Goal: Check status: Check status

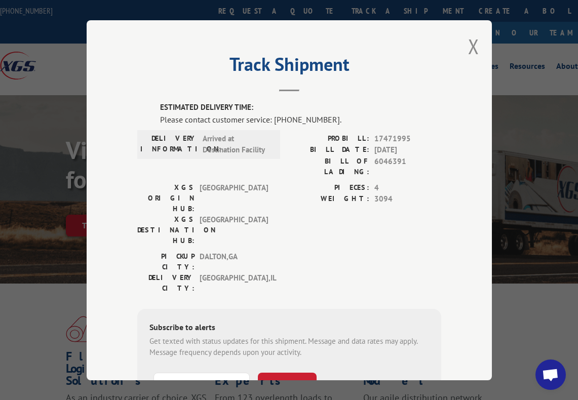
click at [463, 47] on div "Track Shipment ESTIMATED DELIVERY TIME: Please contact customer service: [PHONE…" at bounding box center [289, 200] width 405 height 360
click at [468, 43] on button "Close modal" at bounding box center [473, 46] width 11 height 27
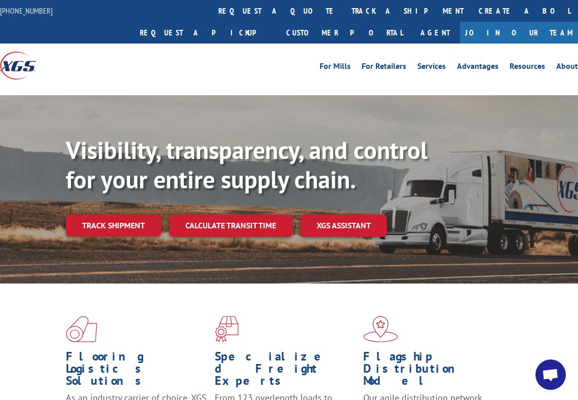
drag, startPoint x: 242, startPoint y: 12, endPoint x: 243, endPoint y: 26, distance: 14.2
click at [344, 12] on link "track a shipment" at bounding box center [407, 11] width 127 height 22
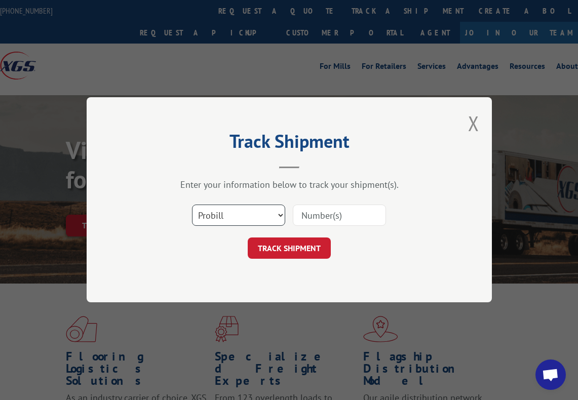
click at [277, 217] on select "Select category... Probill BOL PO" at bounding box center [238, 215] width 93 height 21
select select "bol"
click at [192, 205] on select "Select category... Probill BOL PO" at bounding box center [238, 215] width 93 height 21
click at [339, 212] on input at bounding box center [339, 215] width 93 height 21
paste input "6010357"
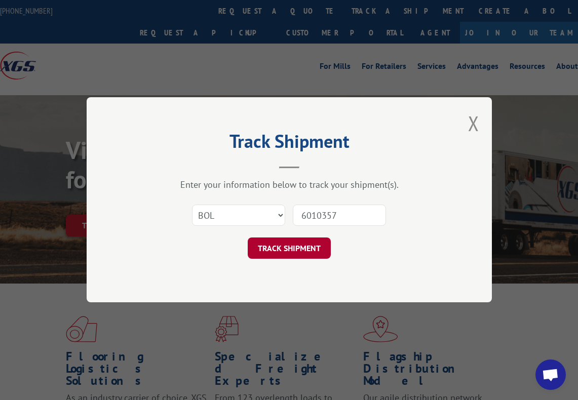
type input "6010357"
click at [295, 254] on button "TRACK SHIPMENT" at bounding box center [289, 248] width 83 height 21
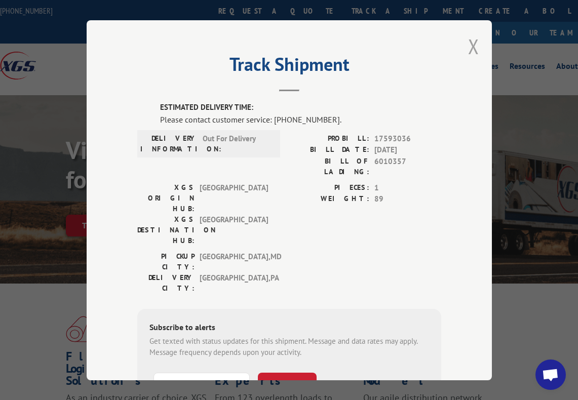
click at [474, 42] on button "Close modal" at bounding box center [473, 46] width 11 height 27
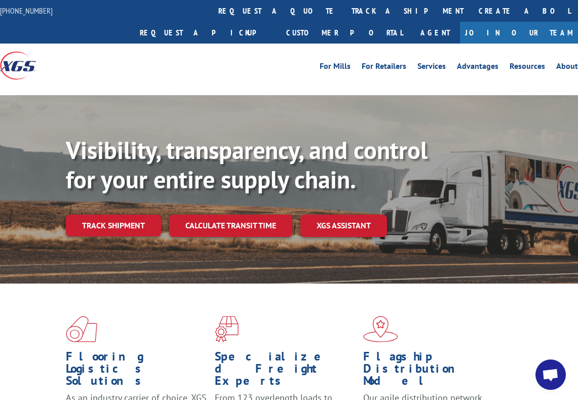
click at [344, 14] on link "track a shipment" at bounding box center [407, 11] width 127 height 22
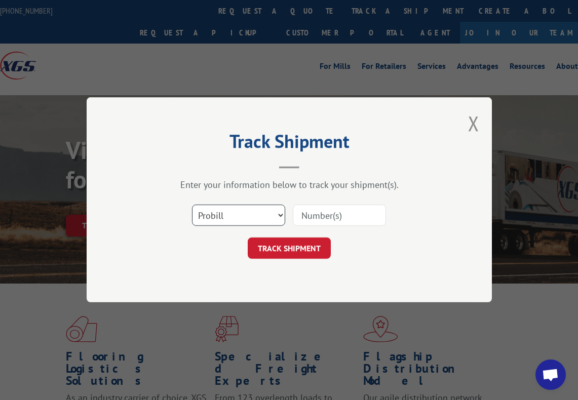
click at [208, 215] on select "Select category... Probill BOL PO" at bounding box center [238, 215] width 93 height 21
select select "bol"
click at [192, 205] on select "Select category... Probill BOL PO" at bounding box center [238, 215] width 93 height 21
click at [329, 213] on input at bounding box center [339, 215] width 93 height 21
type input "6783122"
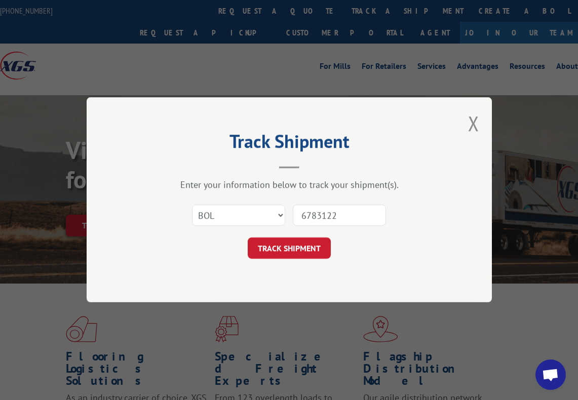
click button "TRACK SHIPMENT" at bounding box center [289, 248] width 83 height 21
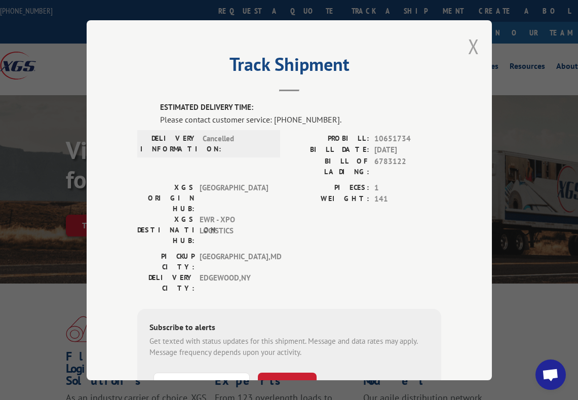
click at [468, 42] on button "Close modal" at bounding box center [473, 46] width 11 height 27
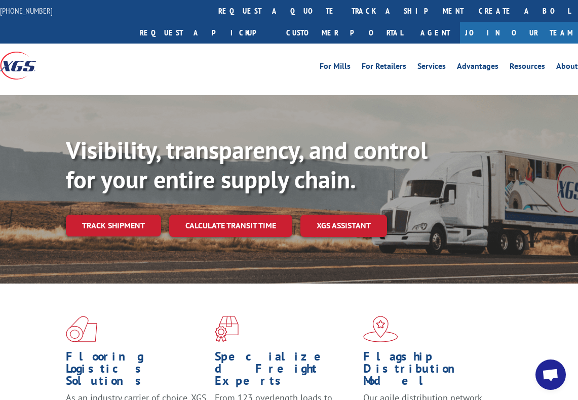
click at [344, 12] on link "track a shipment" at bounding box center [407, 11] width 127 height 22
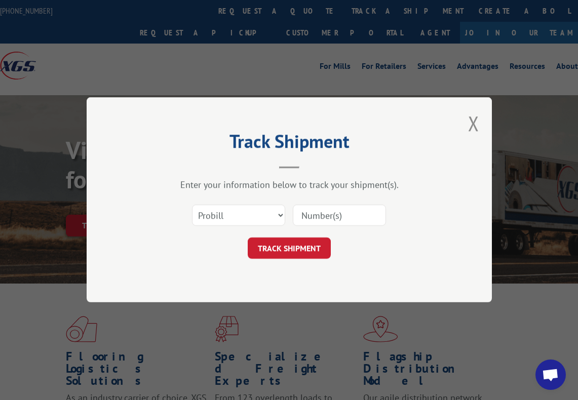
click at [307, 210] on input at bounding box center [339, 215] width 93 height 21
paste input "17472968"
type input "17472968"
click at [282, 250] on button "TRACK SHIPMENT" at bounding box center [289, 248] width 83 height 21
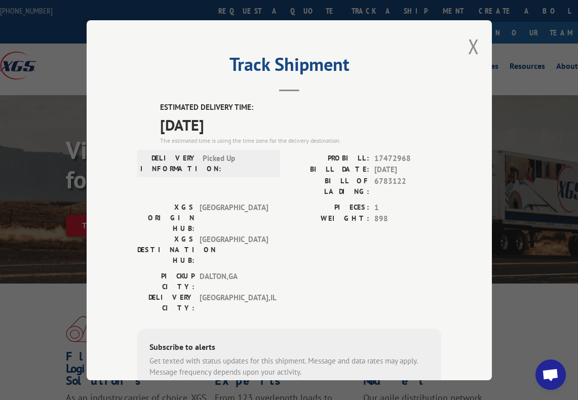
click at [470, 392] on div "Track Shipment ESTIMATED DELIVERY TIME: [DATE] The estimated time is using the …" at bounding box center [289, 200] width 578 height 400
click at [469, 40] on button "Close modal" at bounding box center [473, 46] width 11 height 27
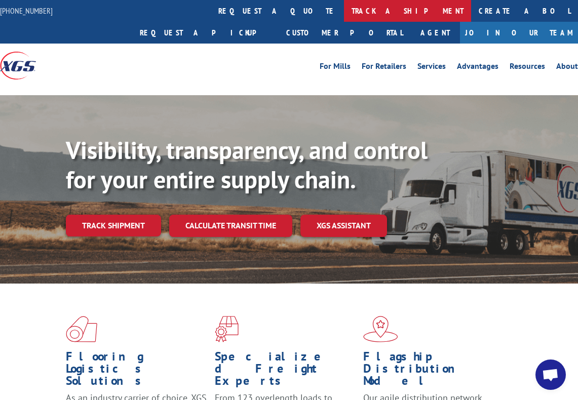
click at [344, 15] on link "track a shipment" at bounding box center [407, 11] width 127 height 22
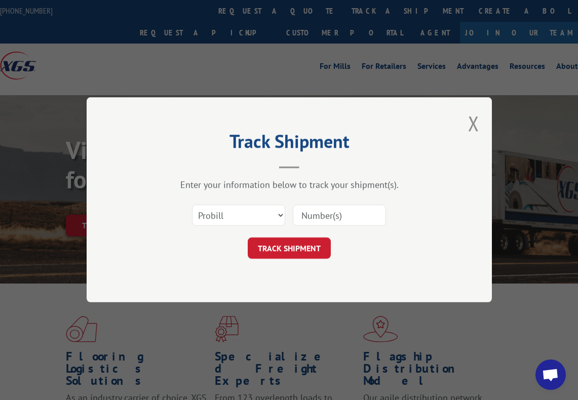
click at [328, 215] on input at bounding box center [339, 215] width 93 height 21
paste input "17471995"
type input "17471995"
click at [316, 256] on button "TRACK SHIPMENT" at bounding box center [289, 248] width 83 height 21
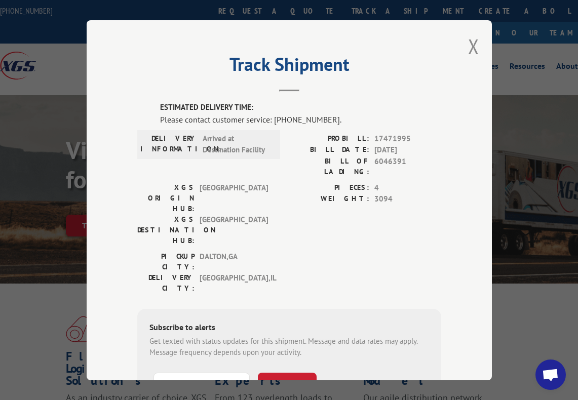
drag, startPoint x: 373, startPoint y: 368, endPoint x: 376, endPoint y: 361, distance: 7.5
click at [468, 47] on button "Close modal" at bounding box center [473, 46] width 11 height 27
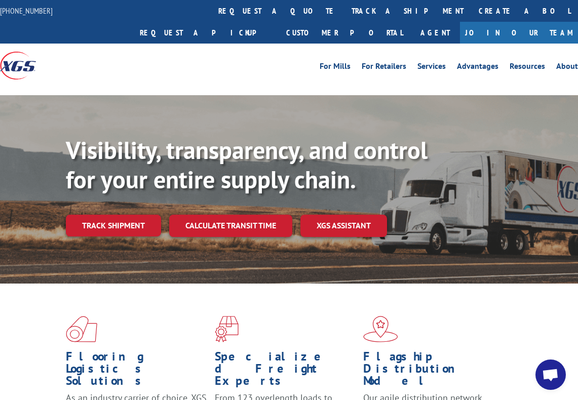
drag, startPoint x: 228, startPoint y: 4, endPoint x: 234, endPoint y: 10, distance: 9.0
click at [344, 4] on link "track a shipment" at bounding box center [407, 11] width 127 height 22
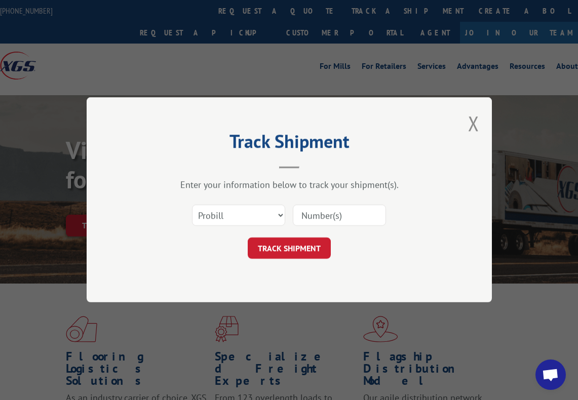
click at [340, 223] on input at bounding box center [339, 215] width 93 height 21
paste input "17471718"
type input "17471718"
click at [257, 246] on button "TRACK SHIPMENT" at bounding box center [289, 248] width 83 height 21
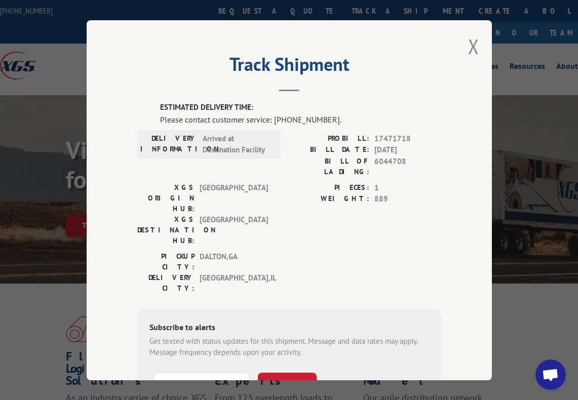
click at [137, 373] on div "Subscribe to alerts Get texted with status updates for this shipment. Message a…" at bounding box center [289, 378] width 304 height 138
click at [470, 46] on button "Close modal" at bounding box center [473, 46] width 11 height 27
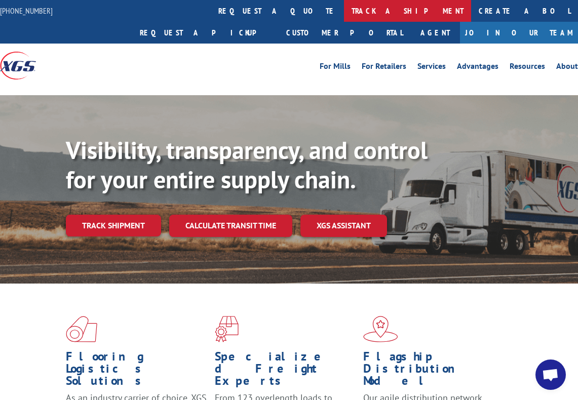
click at [344, 11] on link "track a shipment" at bounding box center [407, 11] width 127 height 22
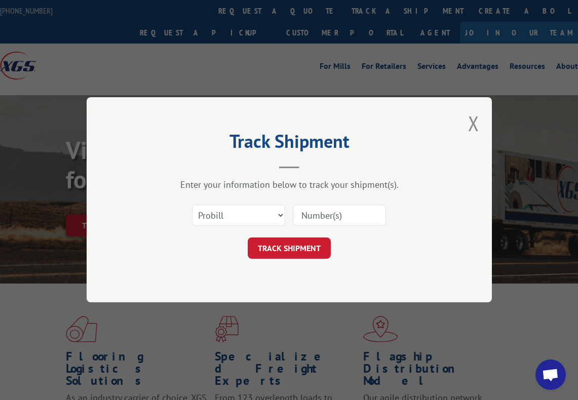
click at [305, 212] on input at bounding box center [339, 215] width 93 height 21
type input "17472497"
click button "TRACK SHIPMENT" at bounding box center [289, 248] width 83 height 21
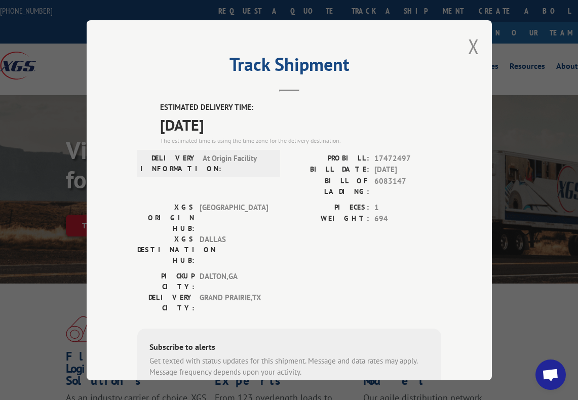
drag, startPoint x: 119, startPoint y: 385, endPoint x: 123, endPoint y: 379, distance: 7.0
click at [121, 384] on div "Track Shipment ESTIMATED DELIVERY TIME: [DATE] The estimated time is using the …" at bounding box center [289, 200] width 578 height 400
drag, startPoint x: 471, startPoint y: 39, endPoint x: 429, endPoint y: 36, distance: 42.1
click at [472, 39] on button "Close modal" at bounding box center [473, 46] width 11 height 27
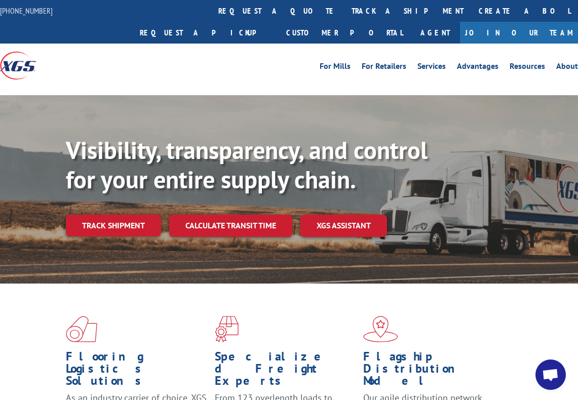
drag, startPoint x: 239, startPoint y: 8, endPoint x: 248, endPoint y: 19, distance: 14.4
click at [344, 8] on link "track a shipment" at bounding box center [407, 11] width 127 height 22
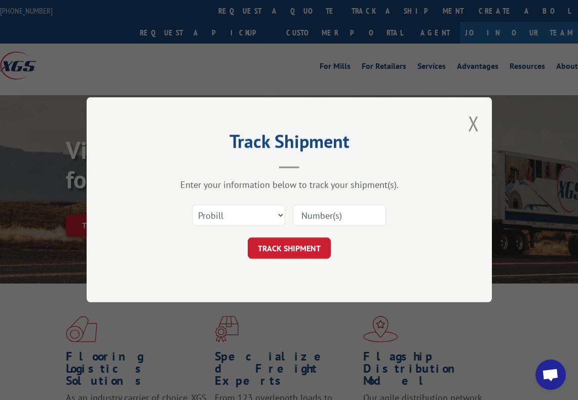
click at [344, 211] on input at bounding box center [339, 215] width 93 height 21
type input "1"
type input "17230140"
click button "TRACK SHIPMENT" at bounding box center [289, 248] width 83 height 21
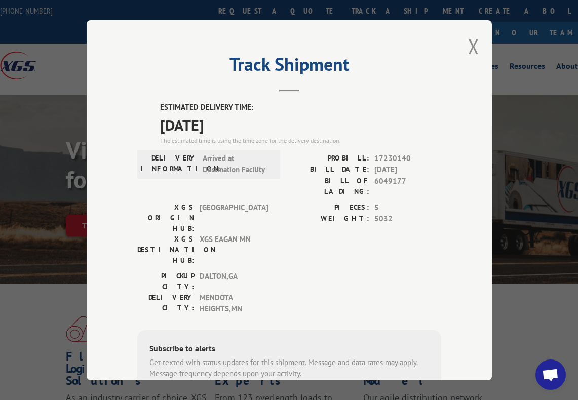
click at [71, 390] on div "Track Shipment ESTIMATED DELIVERY TIME: [DATE] The estimated time is using the …" at bounding box center [289, 200] width 578 height 400
click at [472, 42] on button "Close modal" at bounding box center [473, 46] width 11 height 27
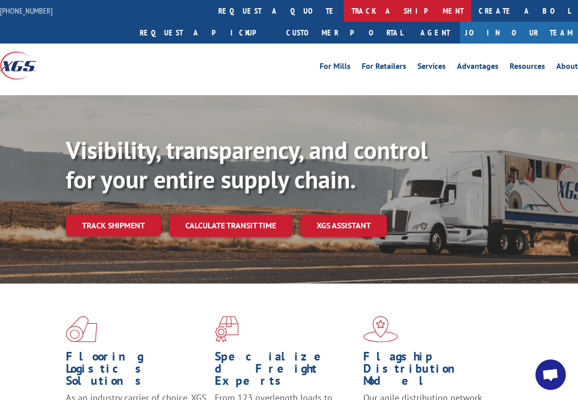
click at [344, 3] on link "track a shipment" at bounding box center [407, 11] width 127 height 22
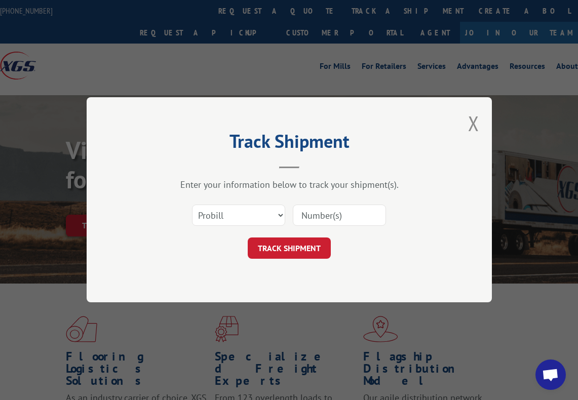
click at [338, 222] on input at bounding box center [339, 215] width 93 height 21
type input "17471721"
click button "TRACK SHIPMENT" at bounding box center [289, 248] width 83 height 21
